Goal: Transaction & Acquisition: Subscribe to service/newsletter

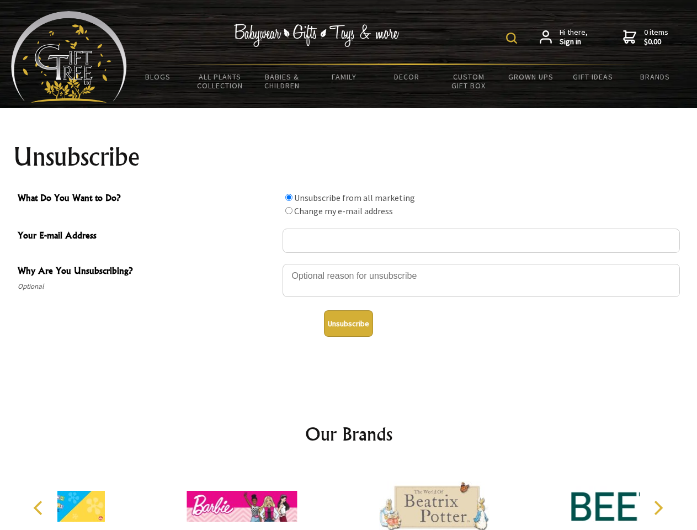
click at [513, 38] on img at bounding box center [511, 38] width 11 height 11
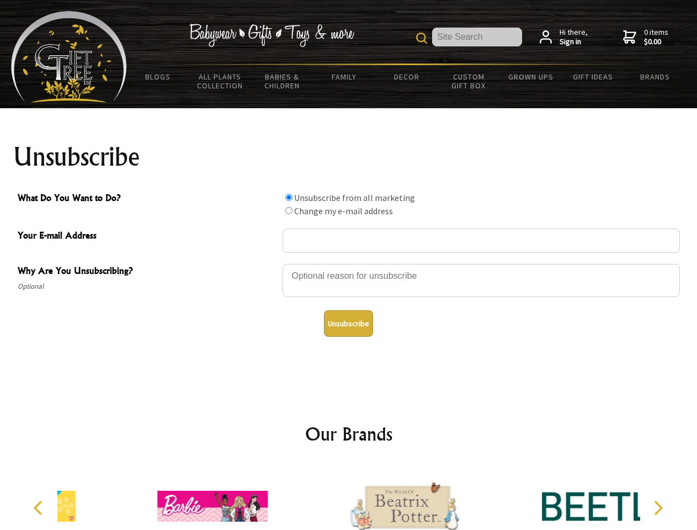
click at [349, 263] on div at bounding box center [481, 282] width 397 height 39
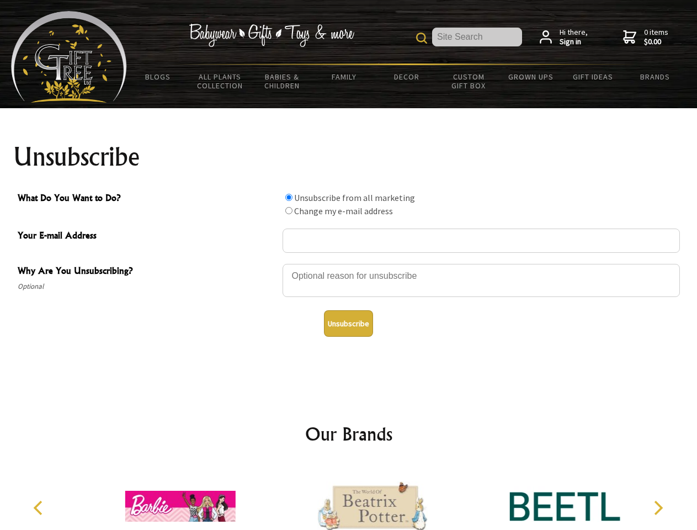
click at [289, 197] on input "What Do You Want to Do?" at bounding box center [288, 197] width 7 height 7
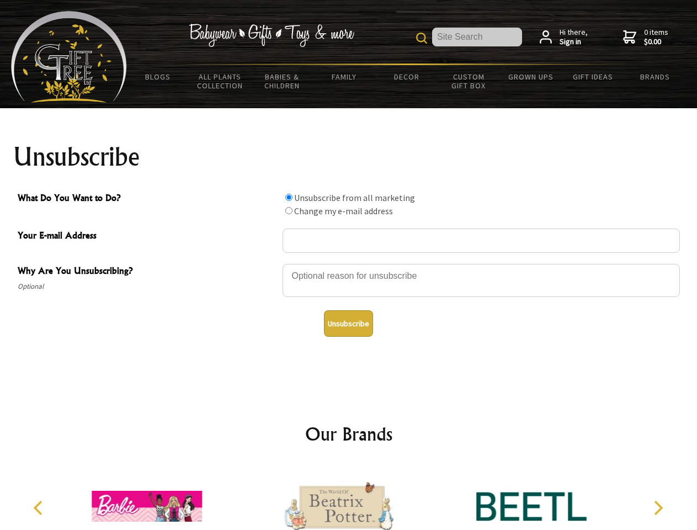
click at [289, 210] on input "What Do You Want to Do?" at bounding box center [288, 210] width 7 height 7
radio input "true"
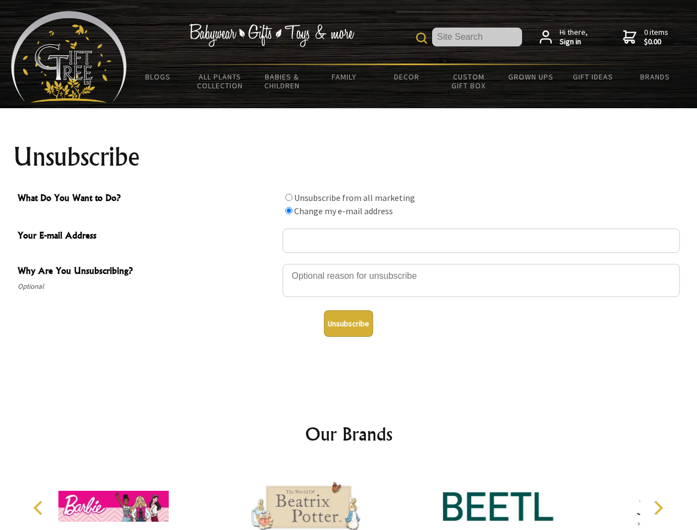
click at [348, 323] on button "Unsubscribe" at bounding box center [348, 323] width 49 height 26
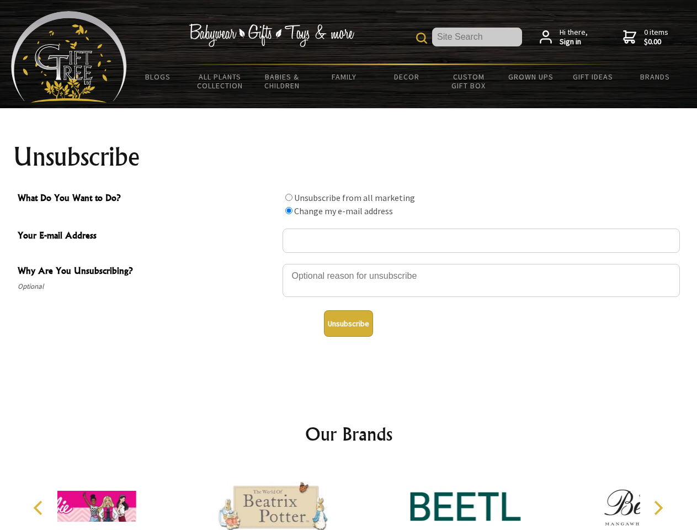
click at [369, 497] on div at bounding box center [465, 508] width 192 height 86
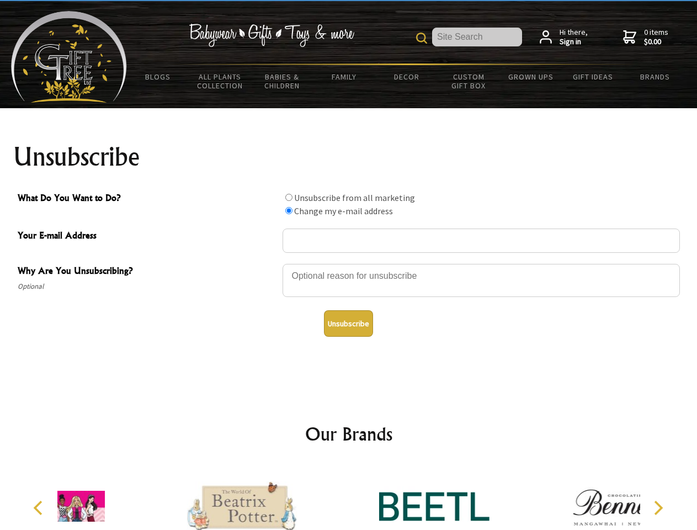
click at [40, 508] on icon "Previous" at bounding box center [39, 508] width 14 height 14
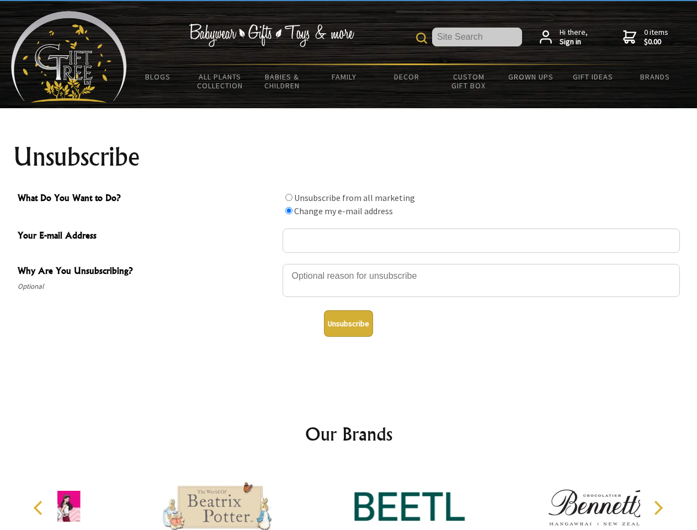
click at [658, 508] on icon "Next" at bounding box center [657, 508] width 14 height 14
